Goal: Check status: Check status

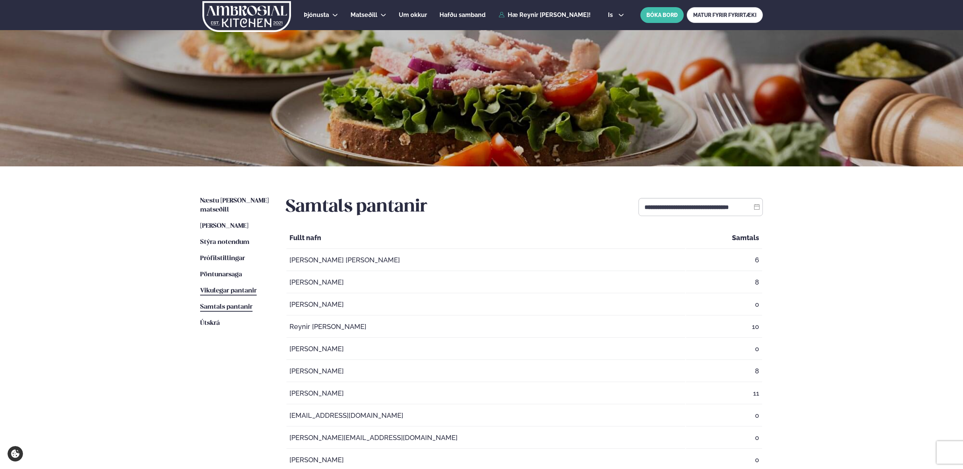
click at [237, 288] on span "Vikulegar pantanir" at bounding box center [228, 291] width 57 height 6
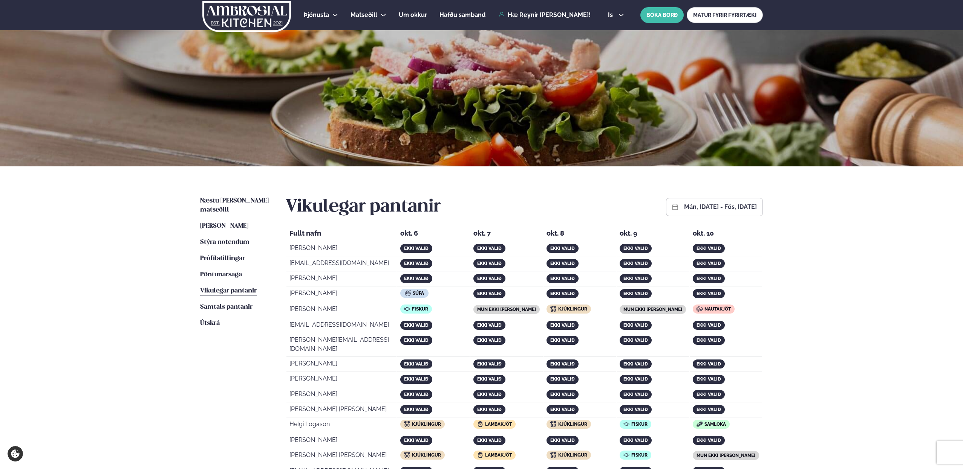
click at [721, 209] on button "mán, [DATE] - fös, [DATE]" at bounding box center [720, 207] width 73 height 6
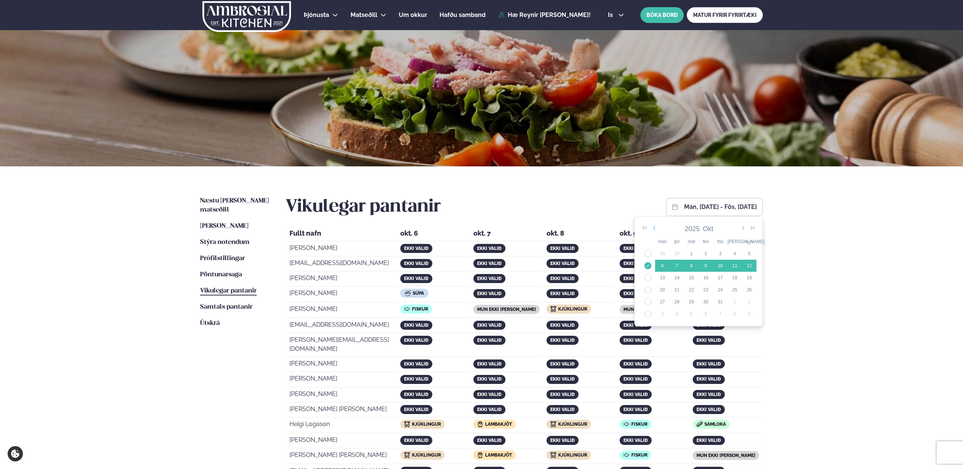
click at [653, 229] on icon "button" at bounding box center [655, 228] width 5 height 8
click at [646, 290] on td "34" at bounding box center [647, 290] width 14 height 12
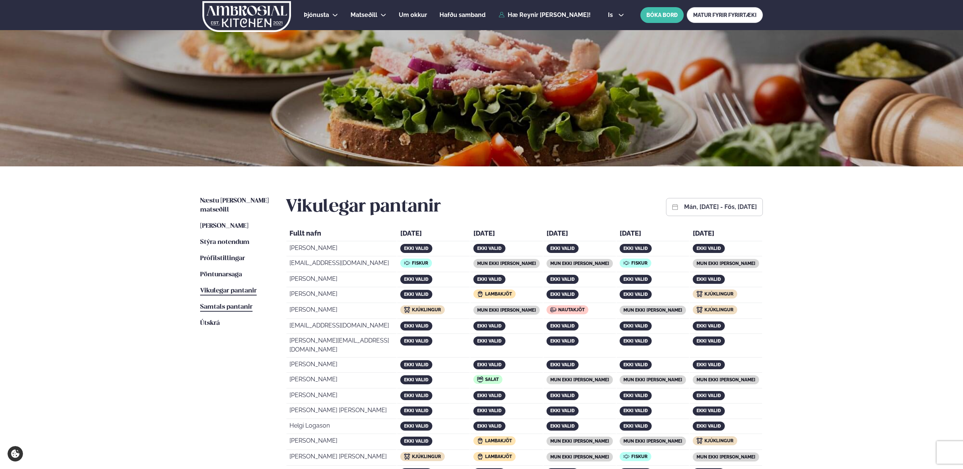
click at [234, 304] on span "Samtals pantanir" at bounding box center [226, 307] width 52 height 6
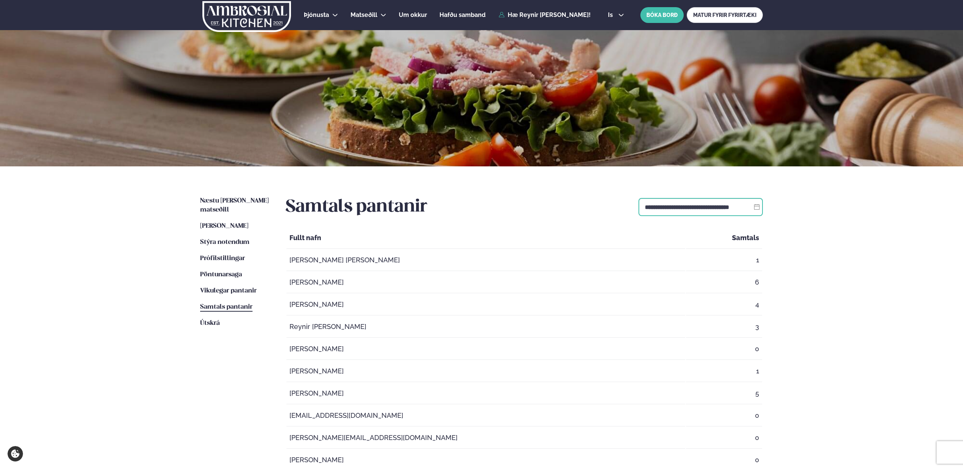
click at [699, 211] on input "**********" at bounding box center [700, 207] width 124 height 18
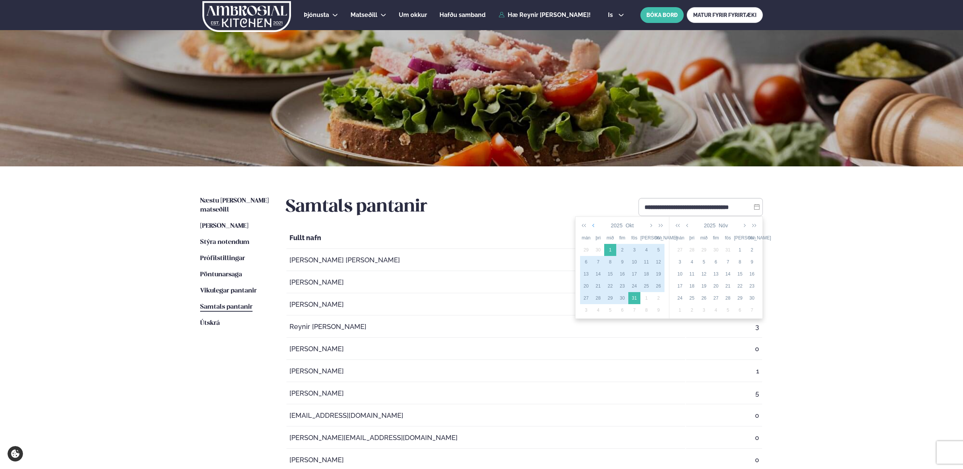
click at [593, 228] on icon "button" at bounding box center [594, 226] width 4 height 6
click at [620, 286] on div "21" at bounding box center [622, 286] width 12 height 7
click at [687, 226] on icon "button" at bounding box center [688, 226] width 4 height 6
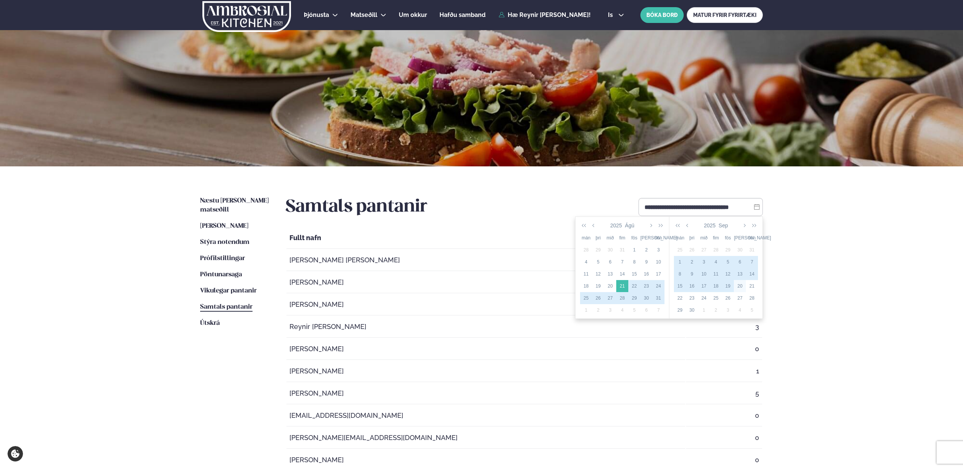
click at [740, 286] on div "20" at bounding box center [740, 286] width 12 height 7
type input "**********"
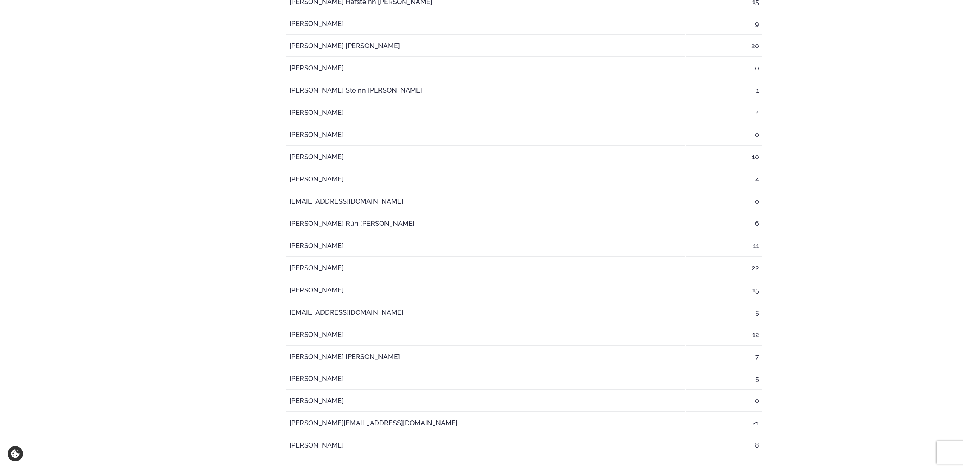
scroll to position [1171, 0]
